Goal: Information Seeking & Learning: Learn about a topic

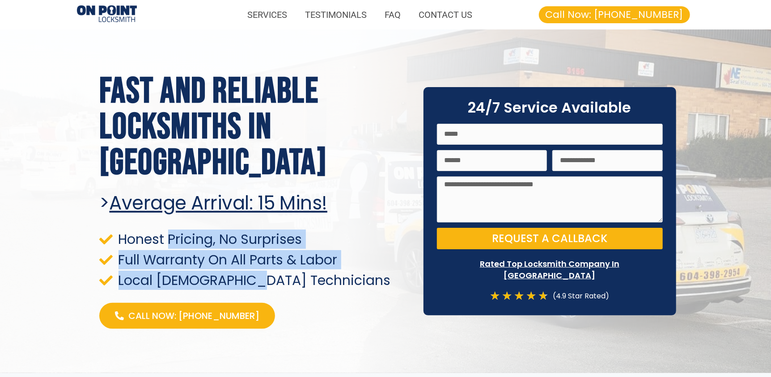
drag, startPoint x: 169, startPoint y: 226, endPoint x: 264, endPoint y: 264, distance: 102.0
type textarea "**********"
click at [264, 264] on ul "Honest Pricing, No Surprises Full Warranty On All Parts & Labor Local [DEMOGRAP…" at bounding box center [254, 260] width 311 height 55
click at [264, 275] on span "Local [DEMOGRAPHIC_DATA] Technicians" at bounding box center [253, 281] width 275 height 12
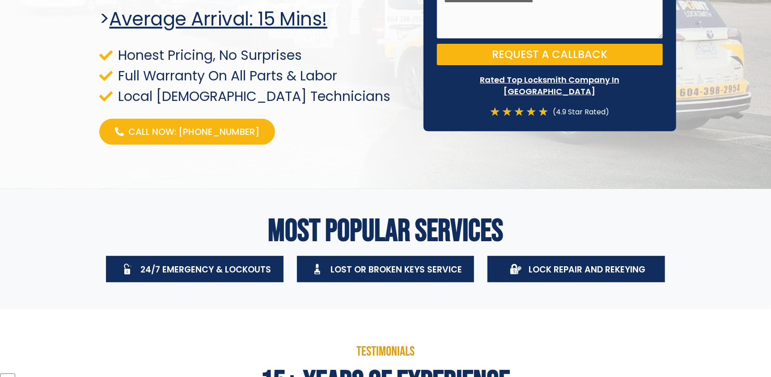
scroll to position [223, 0]
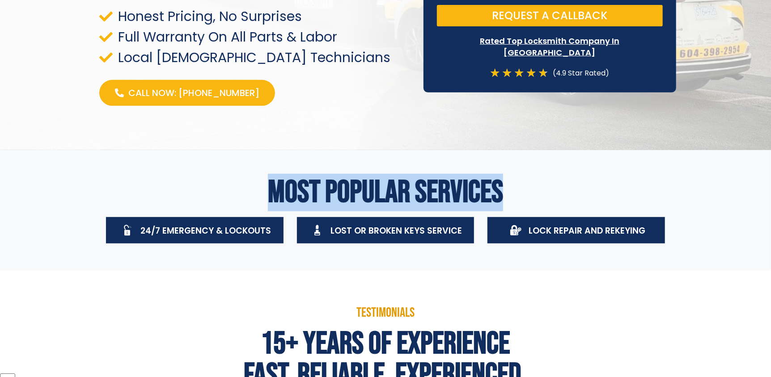
drag, startPoint x: 272, startPoint y: 191, endPoint x: 524, endPoint y: 177, distance: 252.1
click at [524, 177] on h2 "Most Popular Services" at bounding box center [385, 192] width 572 height 31
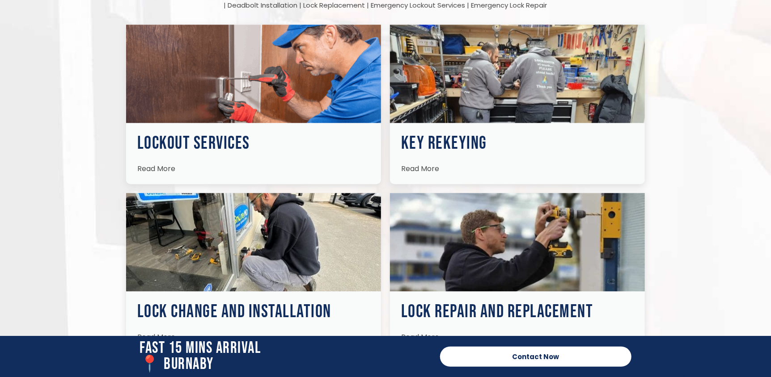
scroll to position [1386, 0]
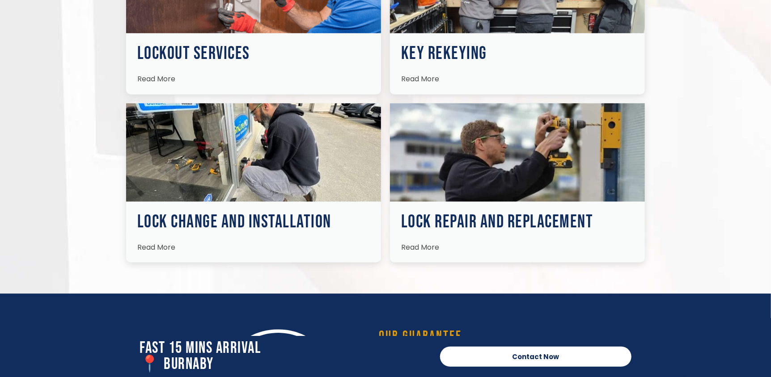
click at [234, 215] on h3 "Lock Change and Installation" at bounding box center [253, 222] width 233 height 18
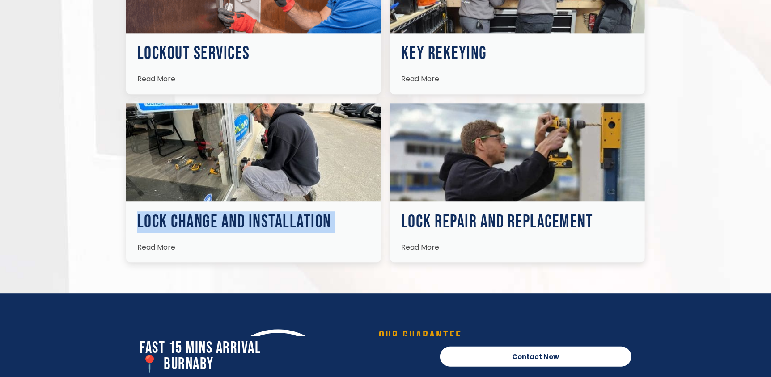
click at [234, 215] on h3 "Lock Change and Installation" at bounding box center [253, 222] width 233 height 18
click at [235, 221] on h3 "Lock Change and Installation" at bounding box center [253, 222] width 233 height 18
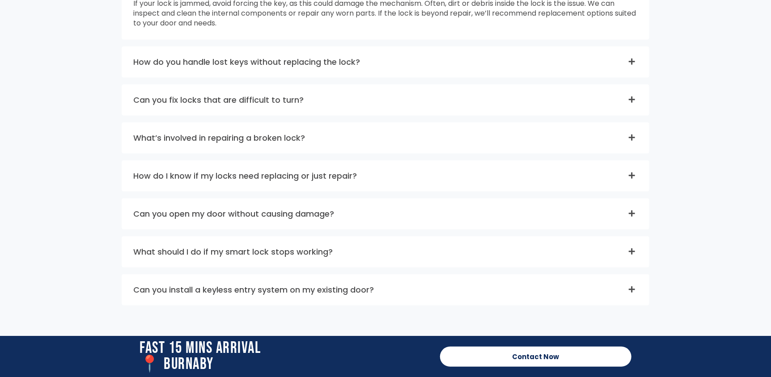
scroll to position [2593, 0]
